Goal: Navigation & Orientation: Go to known website

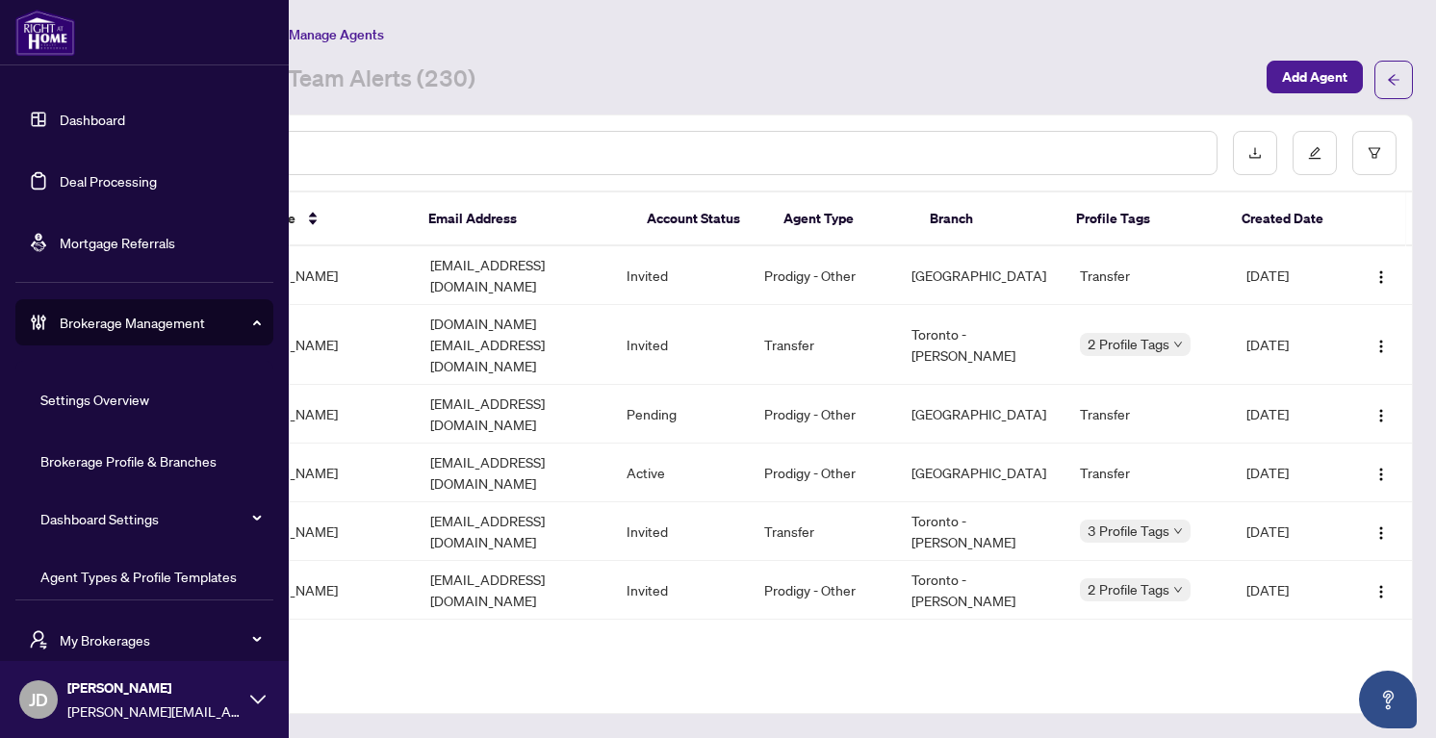
click at [77, 308] on div "Brokerage Management" at bounding box center [144, 322] width 258 height 46
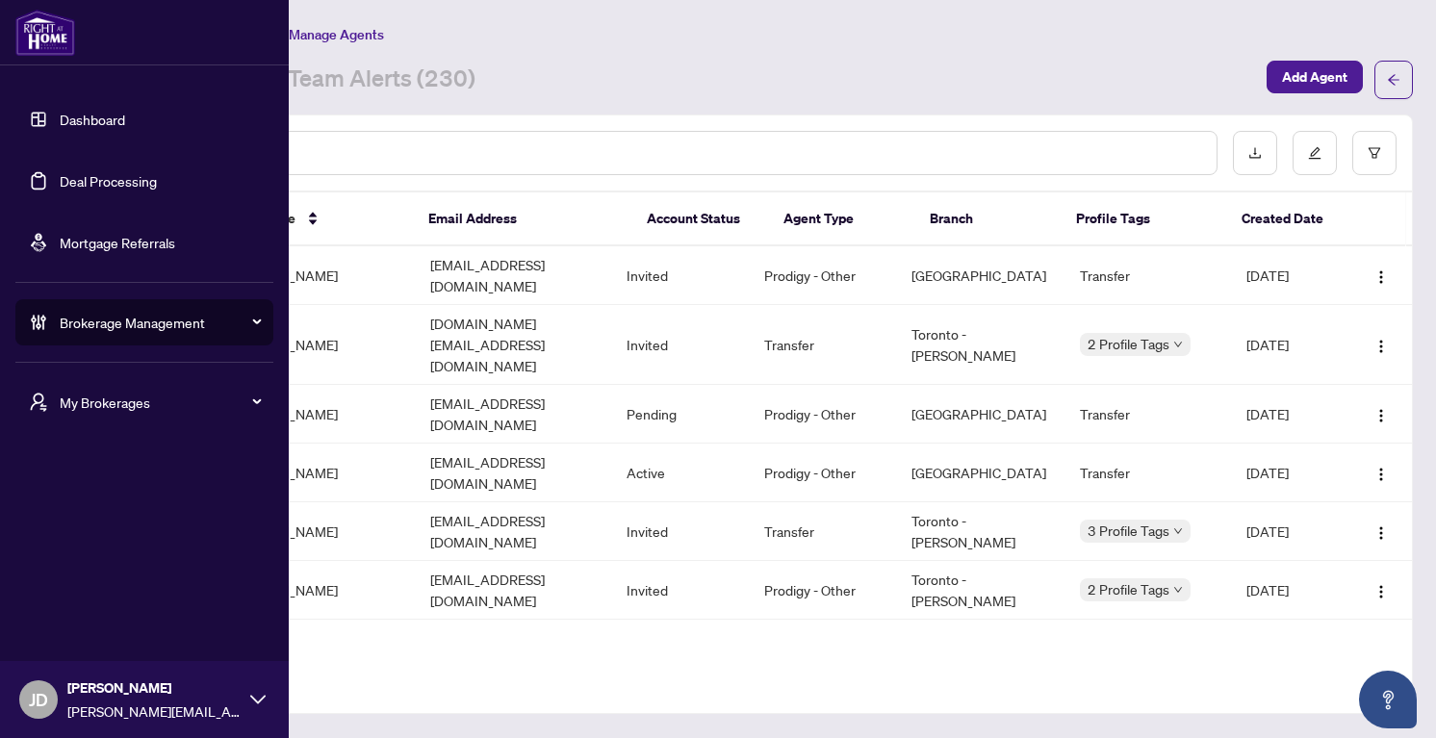
click at [86, 113] on link "Dashboard" at bounding box center [92, 119] width 65 height 17
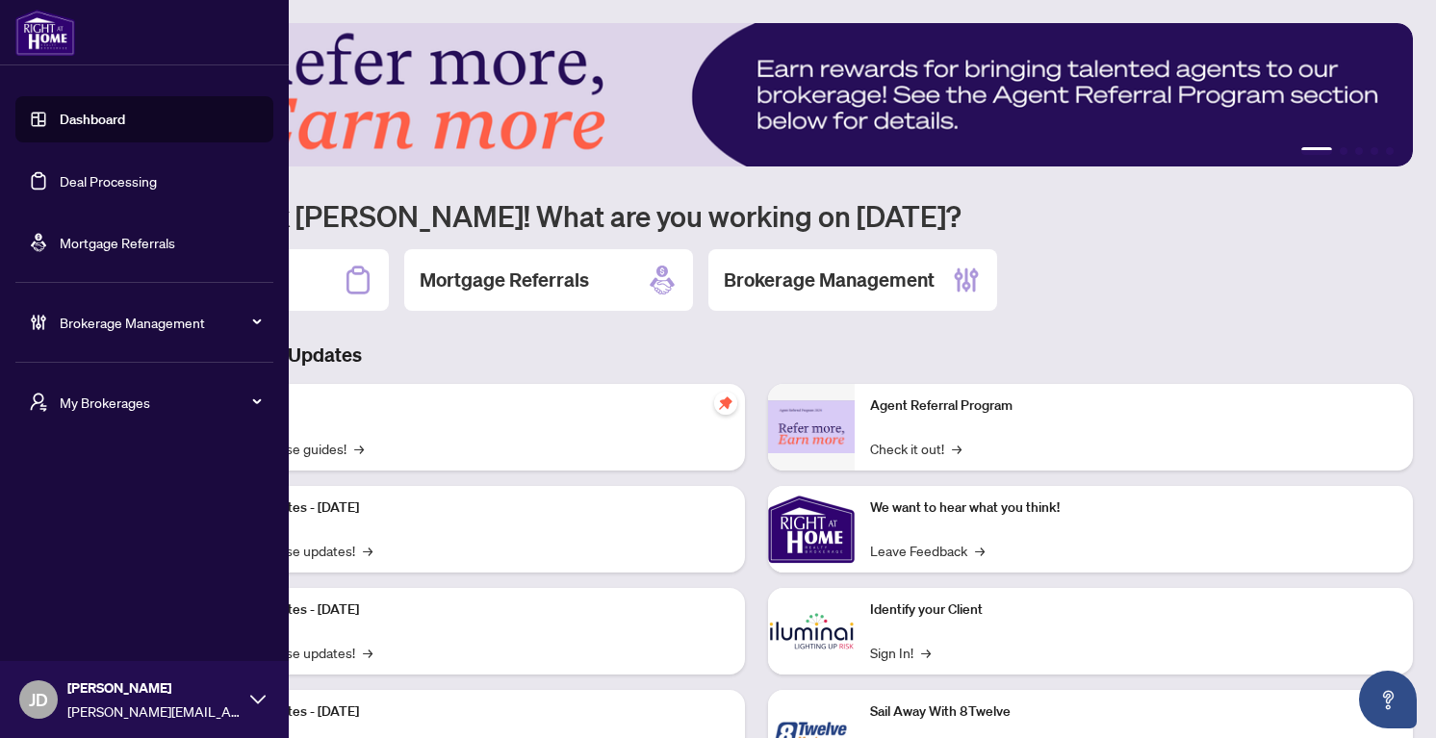
click at [146, 341] on div "Brokerage Management" at bounding box center [144, 322] width 258 height 46
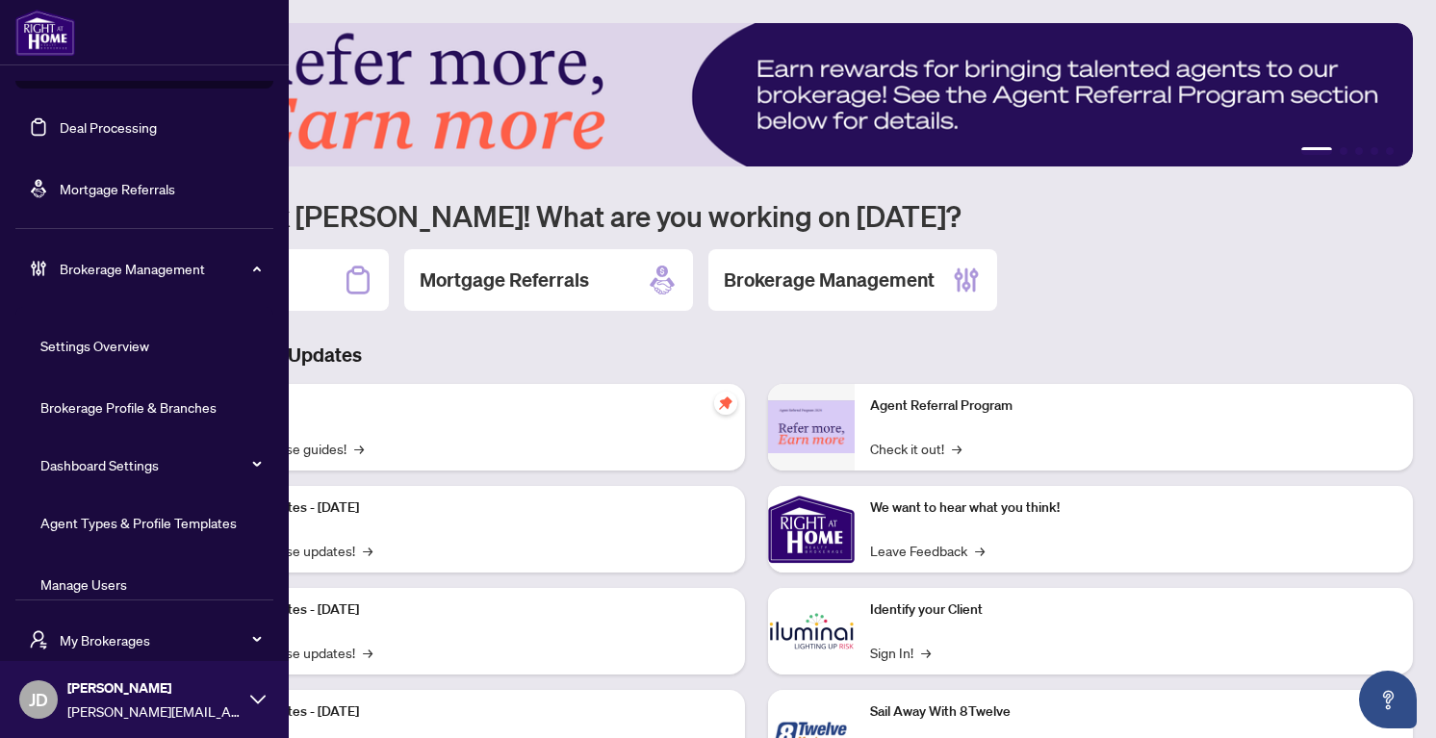
scroll to position [140, 0]
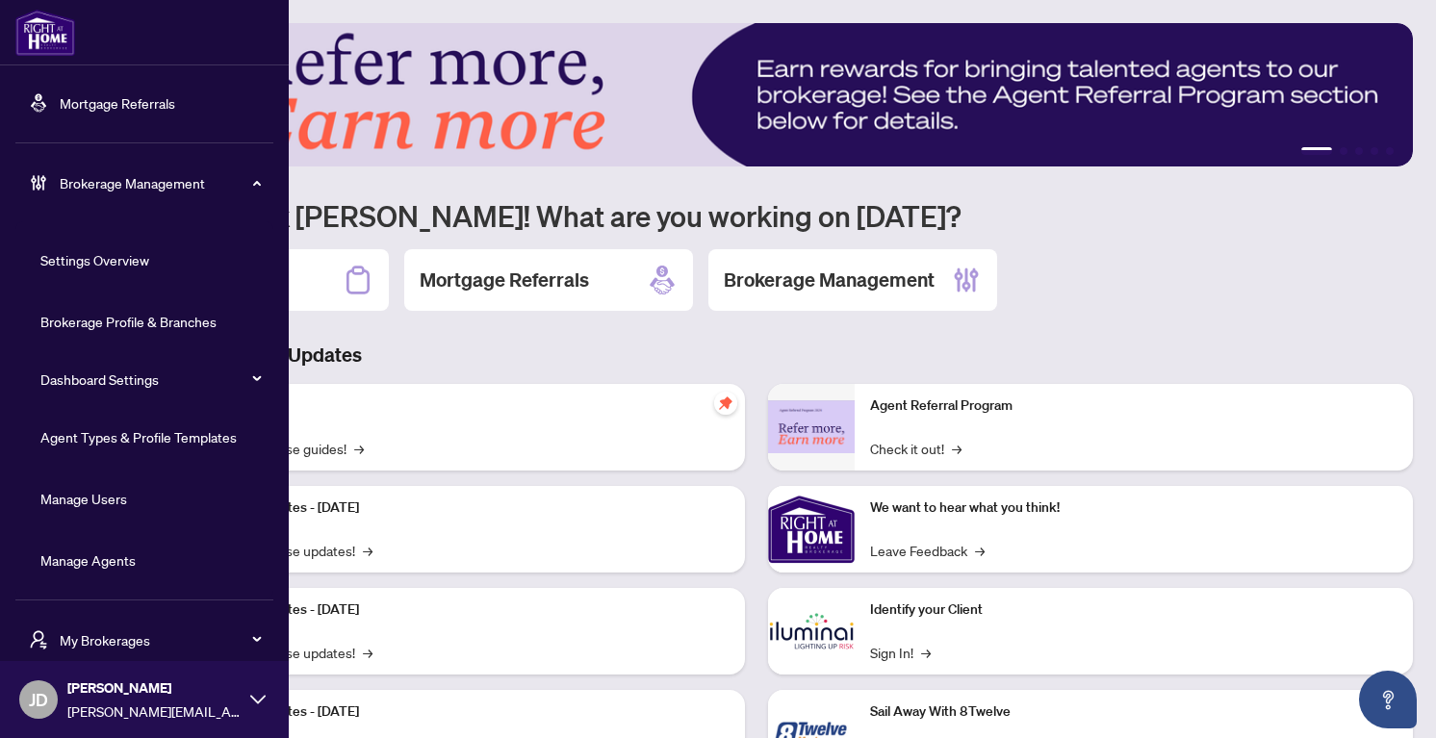
click at [144, 186] on span "Brokerage Management" at bounding box center [160, 182] width 200 height 21
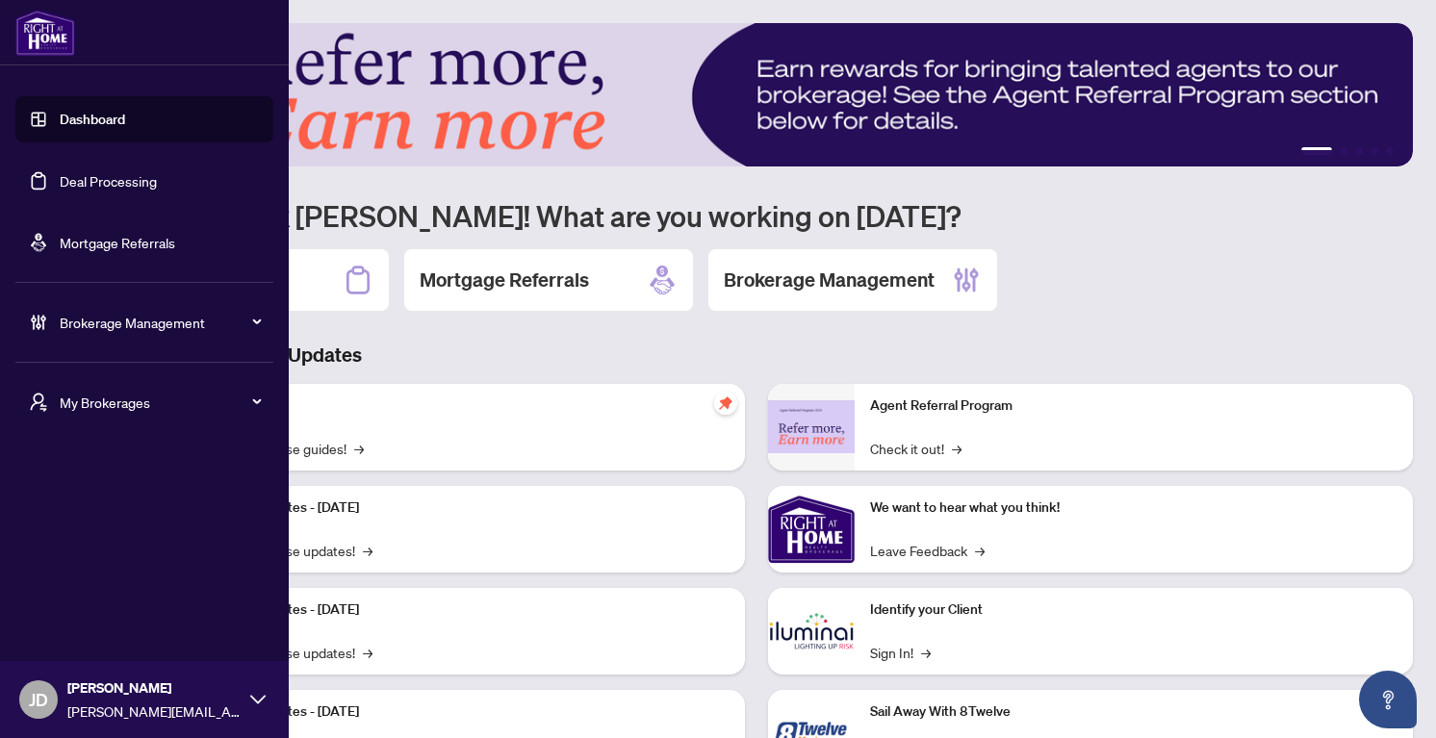
scroll to position [0, 0]
click at [96, 384] on div "My Brokerages" at bounding box center [144, 402] width 258 height 46
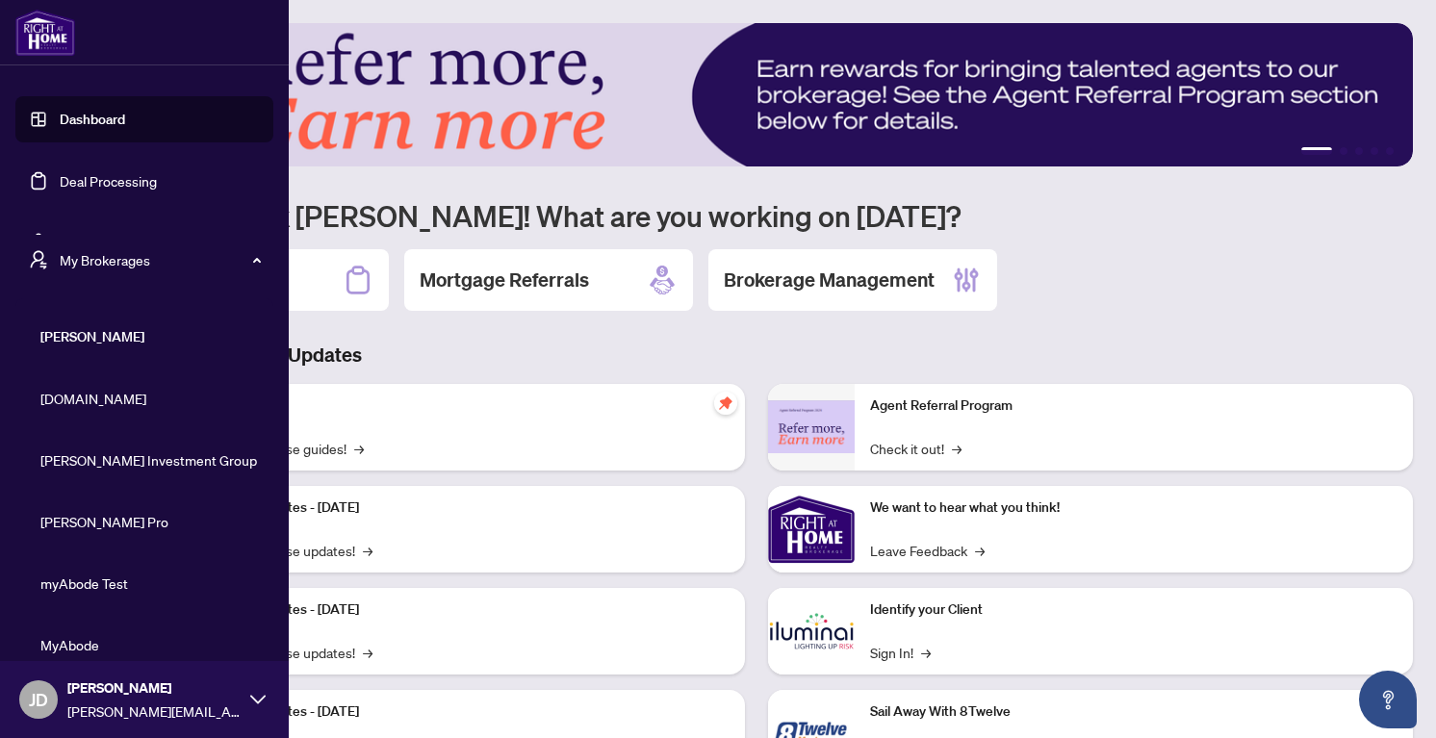
scroll to position [12, 0]
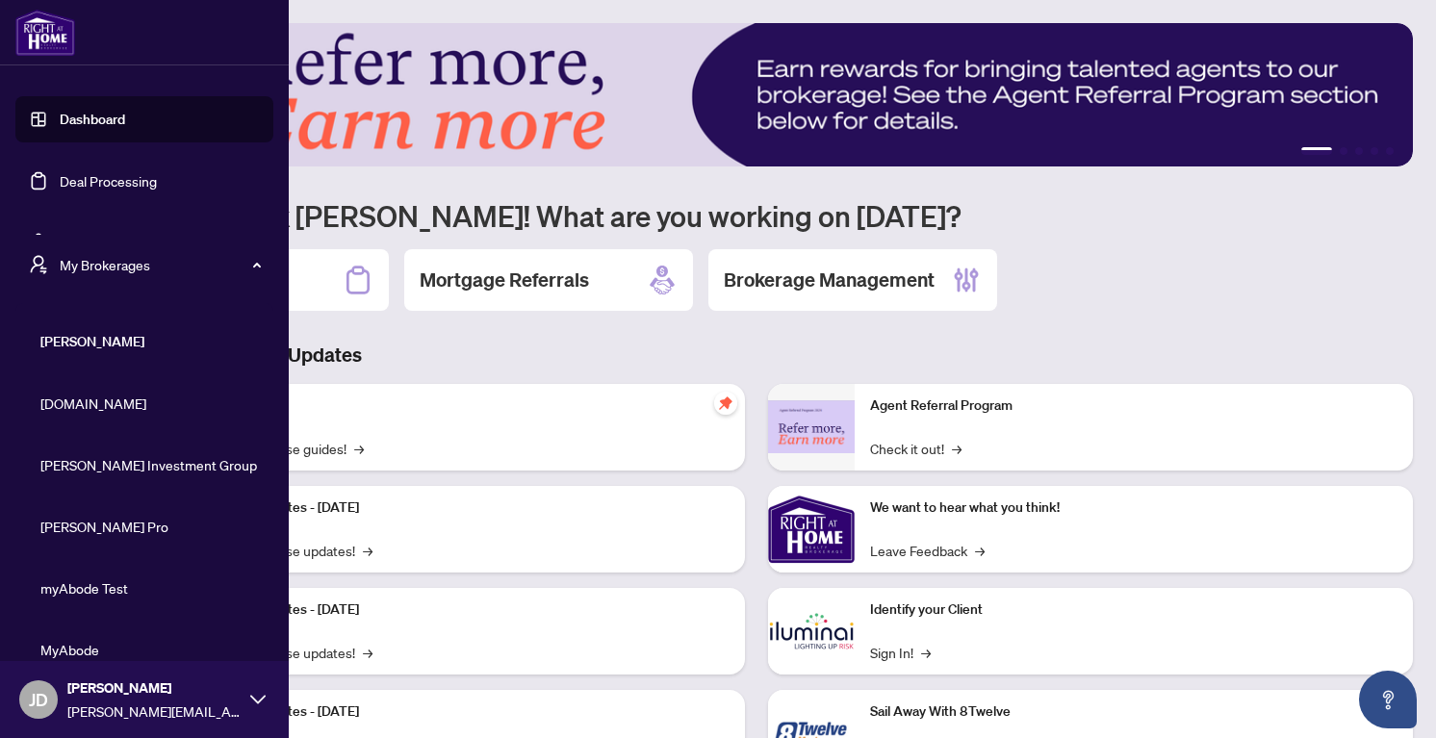
click at [90, 403] on span "[DOMAIN_NAME]" at bounding box center [149, 403] width 219 height 21
